Goal: Transaction & Acquisition: Purchase product/service

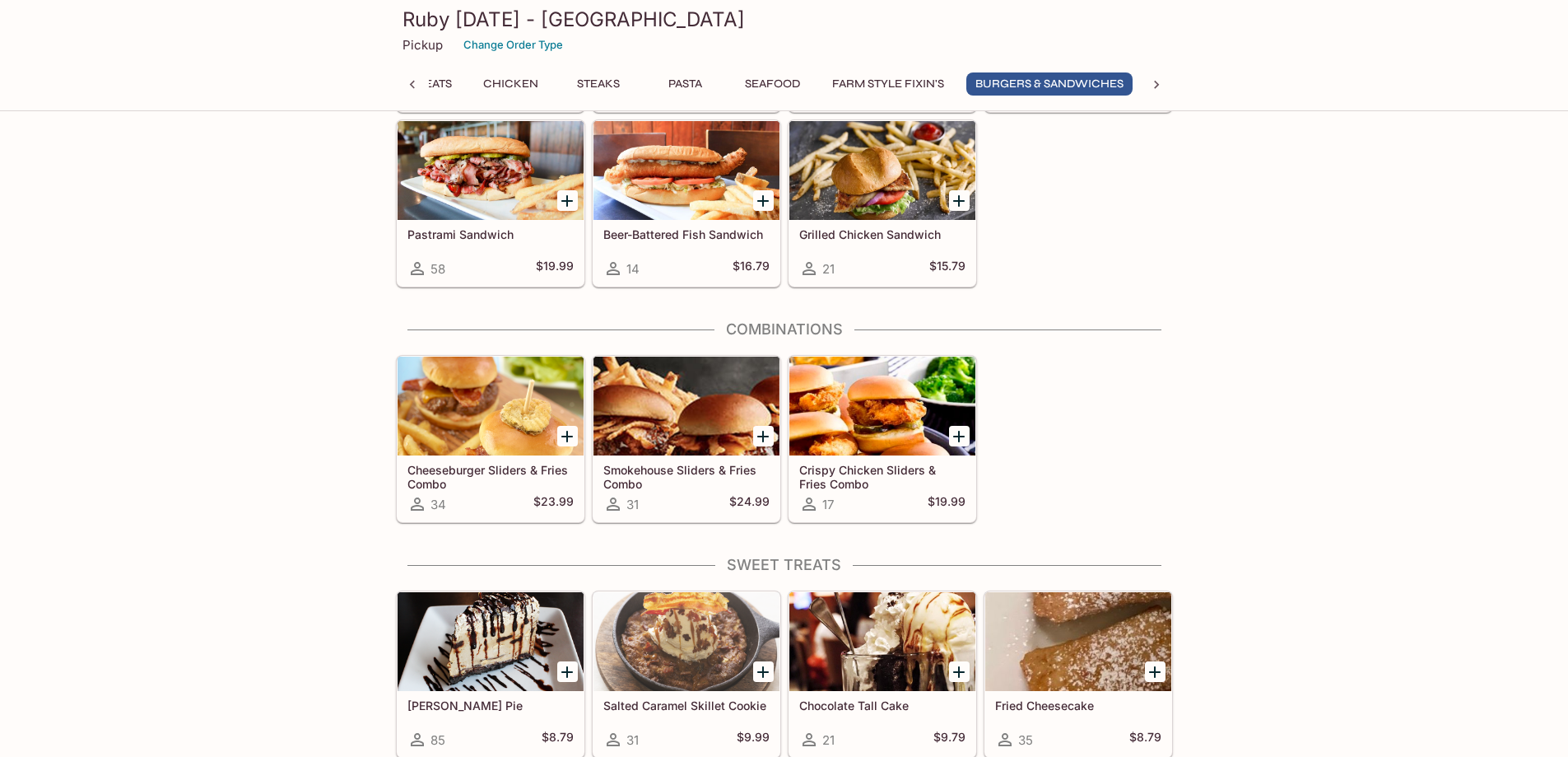
scroll to position [5848, 0]
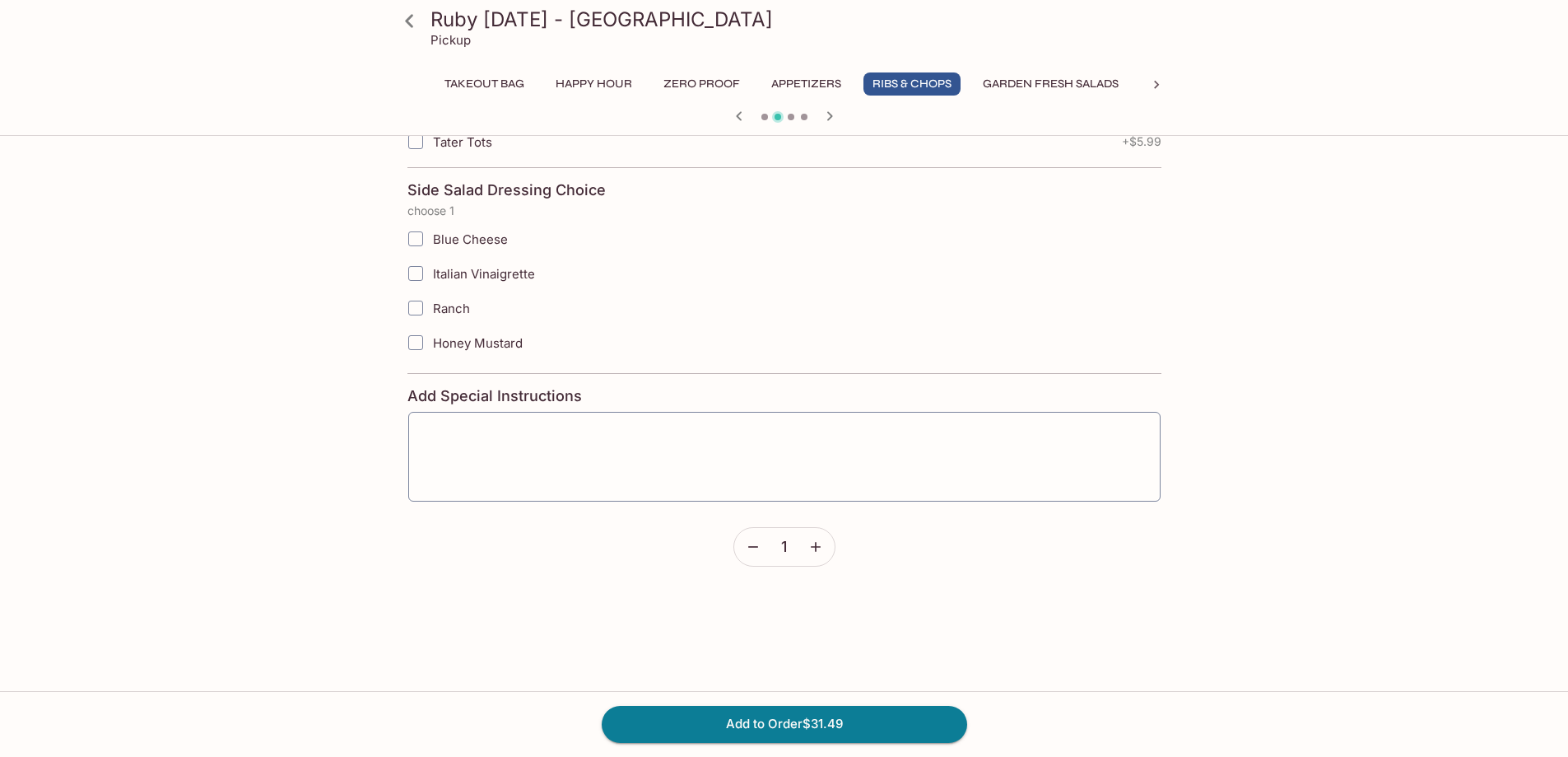
scroll to position [3047, 0]
